Goal: Use online tool/utility: Utilize a website feature to perform a specific function

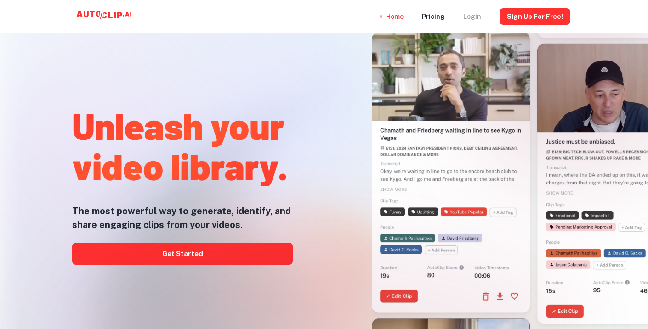
click at [468, 16] on div "Login" at bounding box center [472, 16] width 18 height 33
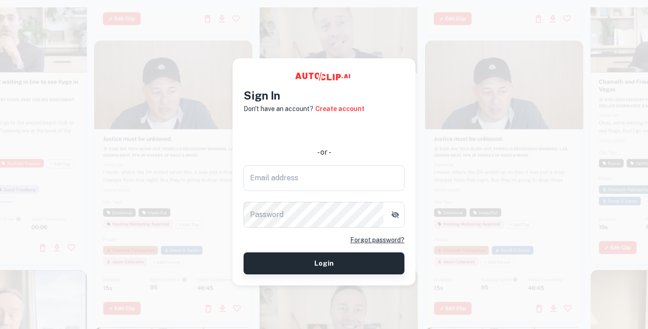
click at [309, 255] on button "Login" at bounding box center [323, 264] width 161 height 22
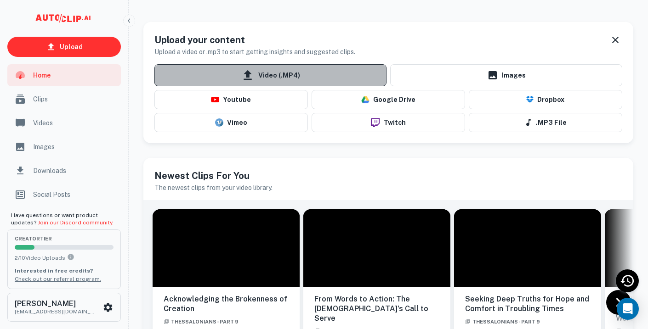
click at [282, 76] on span "Video (.MP4)" at bounding box center [270, 75] width 232 height 22
click at [0, 0] on input "Video (.MP4)" at bounding box center [0, 0] width 0 height 0
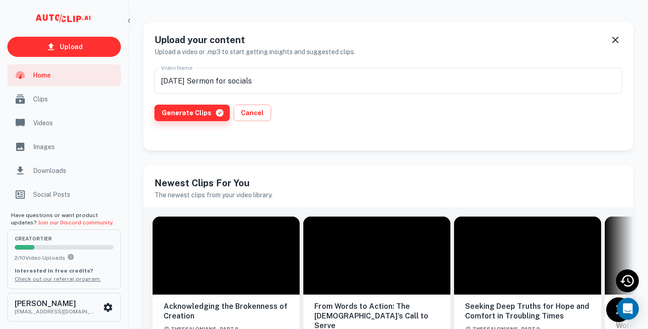
click at [203, 118] on button "Generate Clips" at bounding box center [191, 113] width 75 height 17
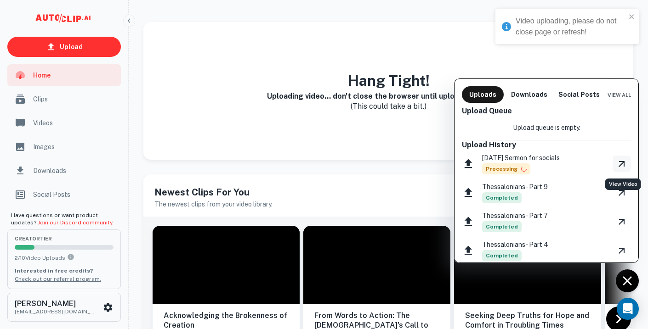
click at [617, 161] on icon "View Video" at bounding box center [621, 163] width 11 height 11
